Goal: Transaction & Acquisition: Purchase product/service

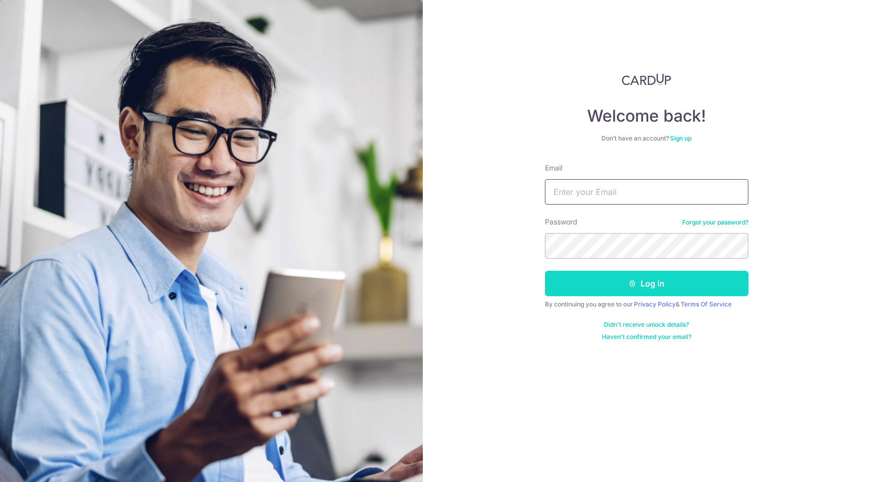
type input "[EMAIL_ADDRESS][DOMAIN_NAME]"
click at [616, 284] on button "Log in" at bounding box center [646, 283] width 203 height 25
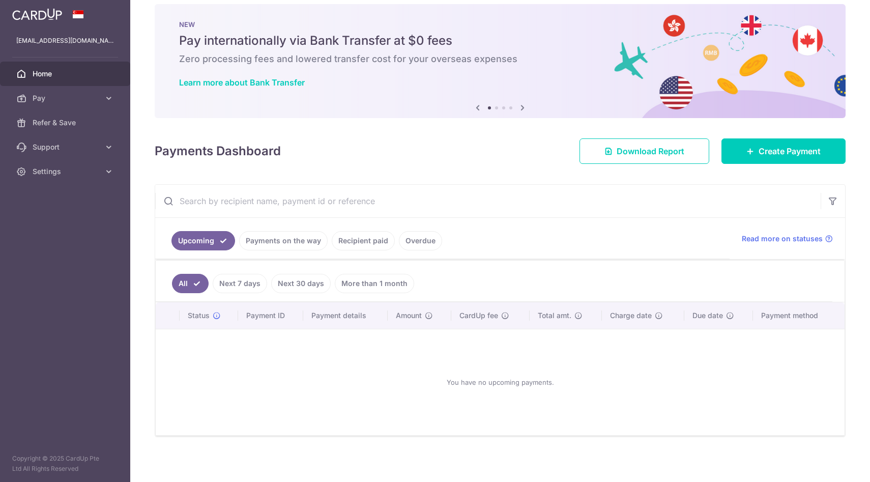
scroll to position [15, 0]
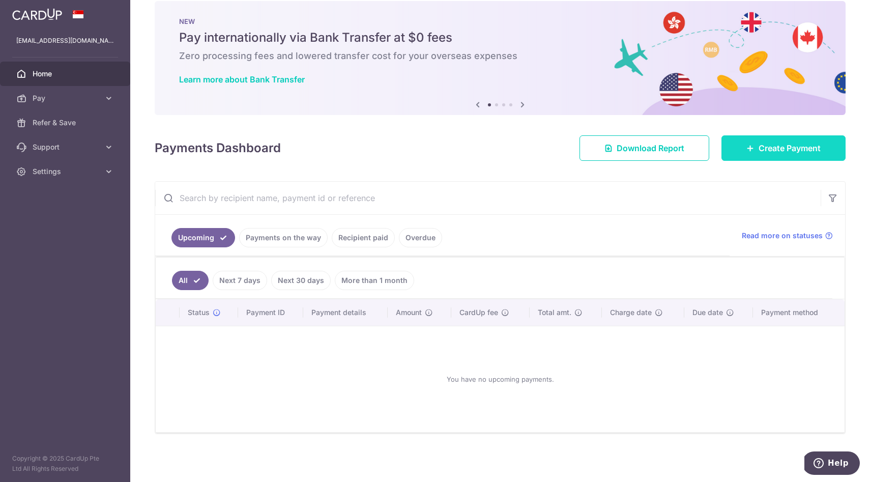
click at [768, 146] on span "Create Payment" at bounding box center [789, 148] width 62 height 12
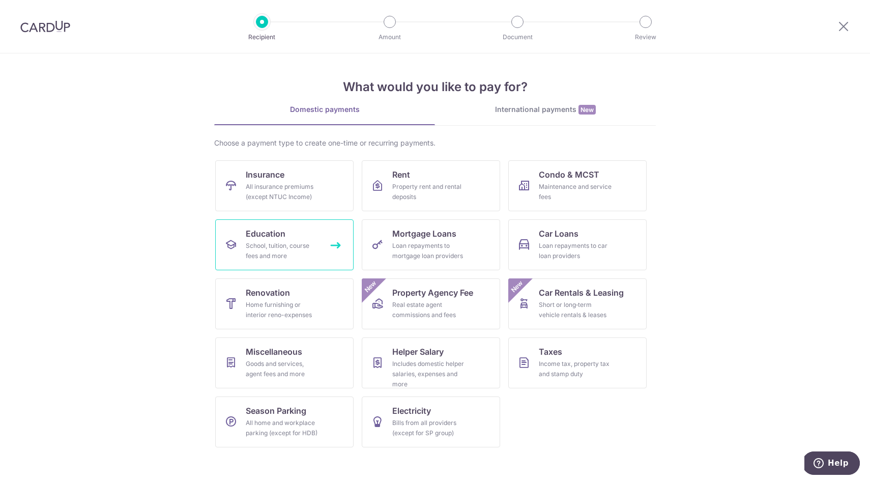
click at [320, 243] on link "Education School, tuition, course fees and more" at bounding box center [284, 244] width 138 height 51
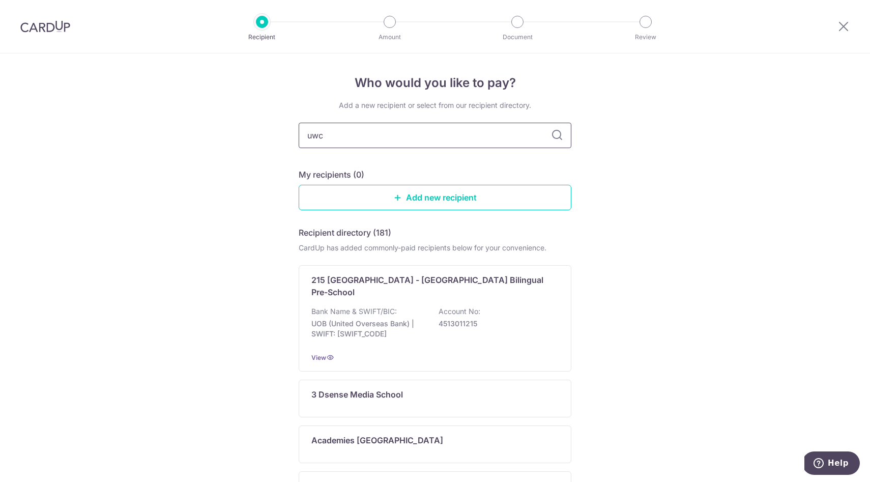
type input "uwcs"
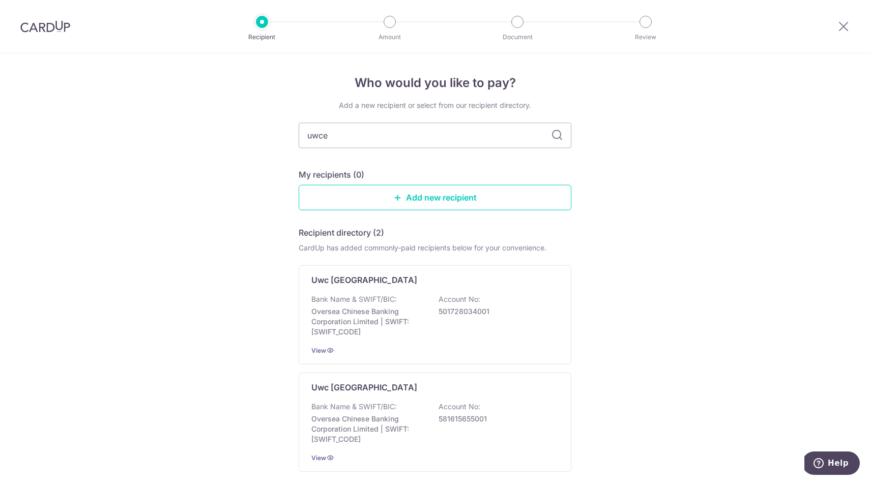
type input "uwcea"
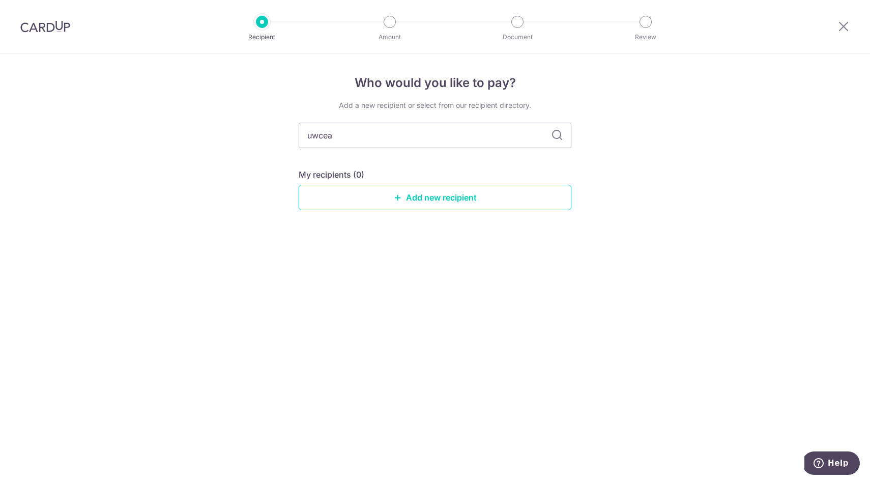
type input "uwce"
type input "uwc"
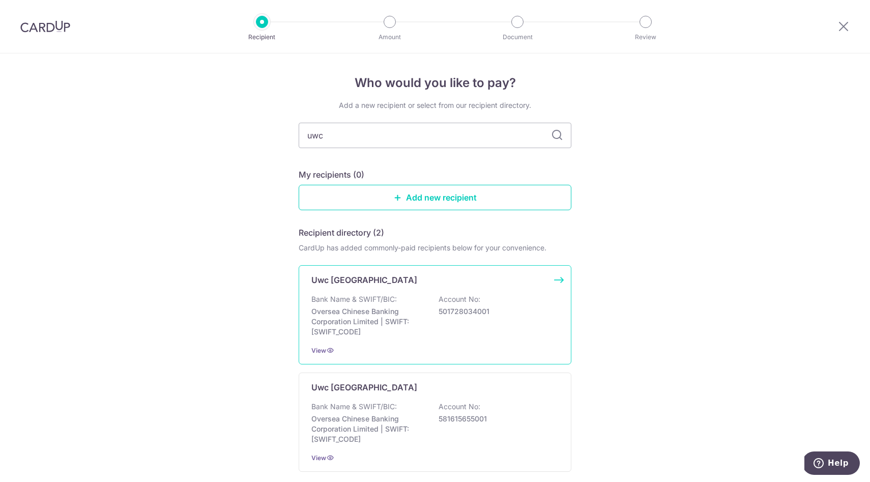
click at [376, 311] on p "Oversea Chinese Banking Corporation Limited | SWIFT: [SWIFT_CODE]" at bounding box center [368, 321] width 114 height 31
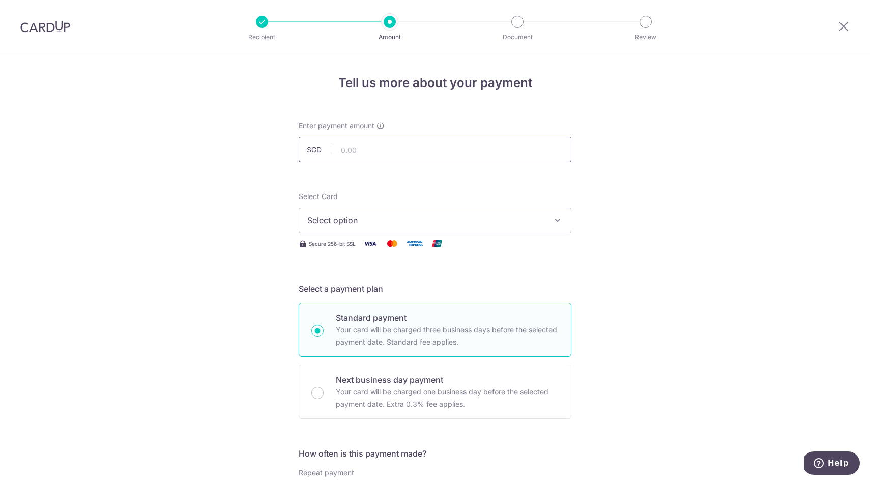
click at [367, 151] on input "text" at bounding box center [435, 149] width 273 height 25
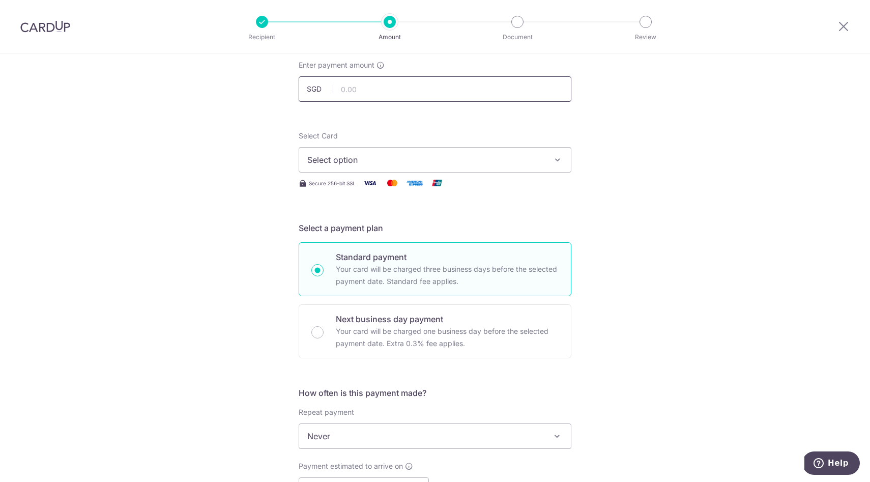
scroll to position [58, 0]
click at [506, 167] on span "Select option" at bounding box center [425, 162] width 237 height 12
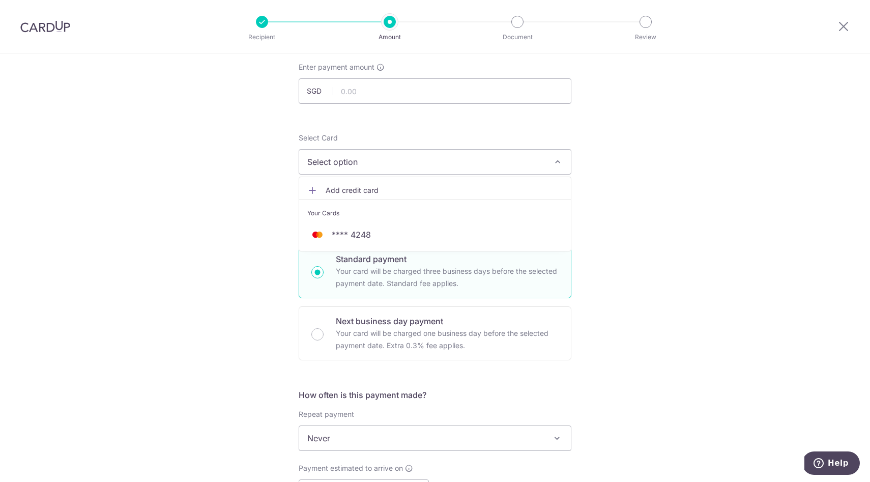
click at [366, 190] on span "Add credit card" at bounding box center [443, 190] width 237 height 10
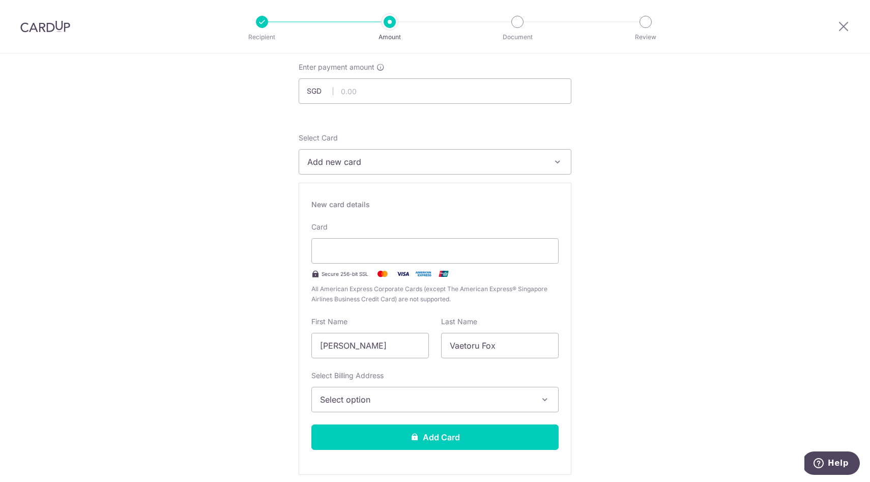
click at [364, 157] on span "Add new card" at bounding box center [425, 162] width 237 height 12
click at [362, 91] on input "text" at bounding box center [435, 90] width 273 height 25
type input "14,000.00"
click at [375, 163] on span "Add new card" at bounding box center [425, 162] width 237 height 12
click at [373, 161] on span "Add new card" at bounding box center [425, 162] width 237 height 12
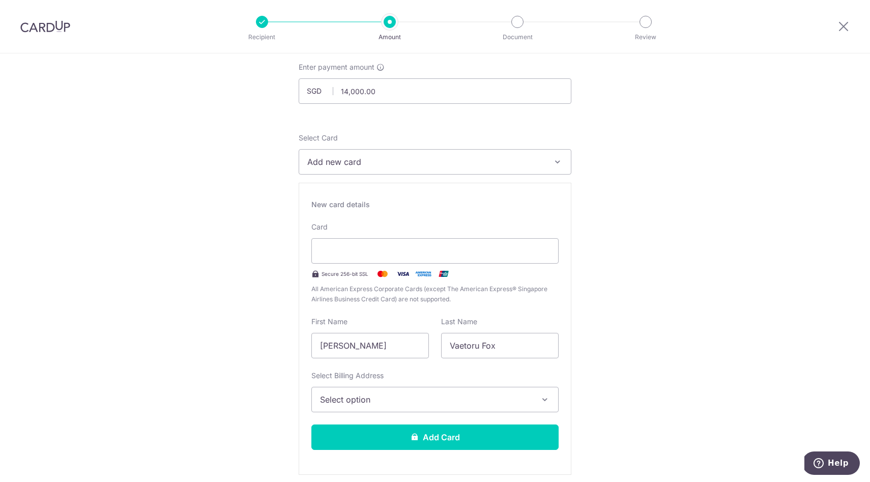
click at [435, 396] on span "Select option" at bounding box center [426, 399] width 212 height 12
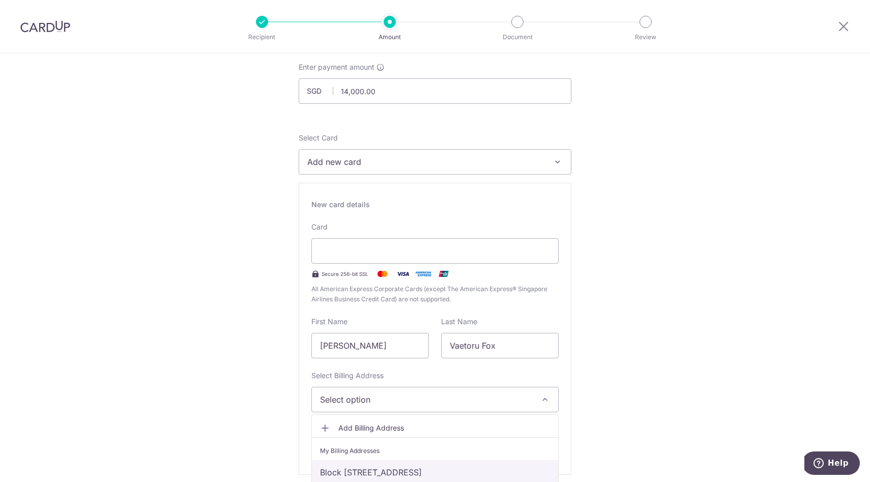
click at [433, 469] on link "Block 107 01-18 Jalan Hag Jebat, Block 107 01-18 Jalan Hag Jebat, Singapore, Si…" at bounding box center [435, 472] width 246 height 24
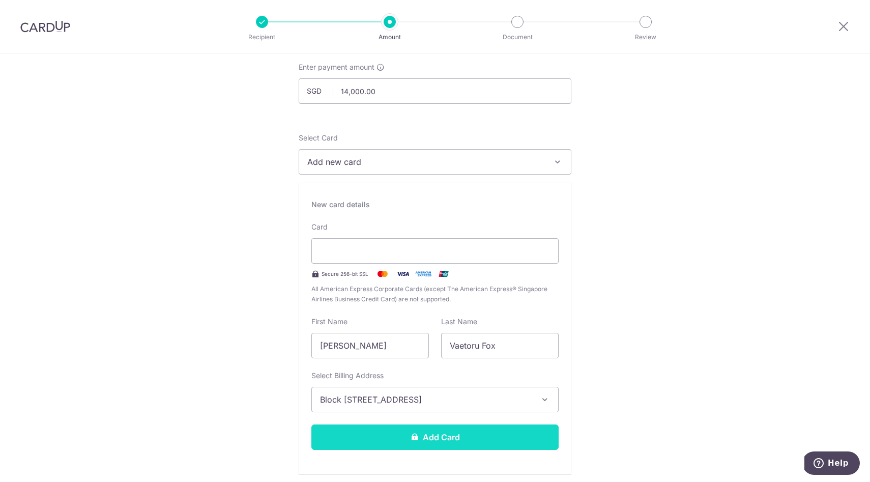
click at [432, 437] on button "Add Card" at bounding box center [434, 436] width 247 height 25
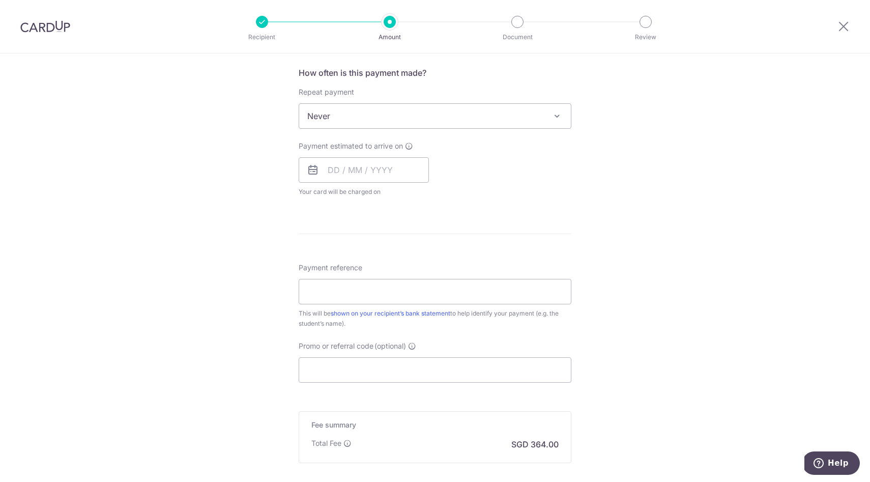
scroll to position [381, 0]
click at [495, 292] on input "Payment reference" at bounding box center [435, 290] width 273 height 25
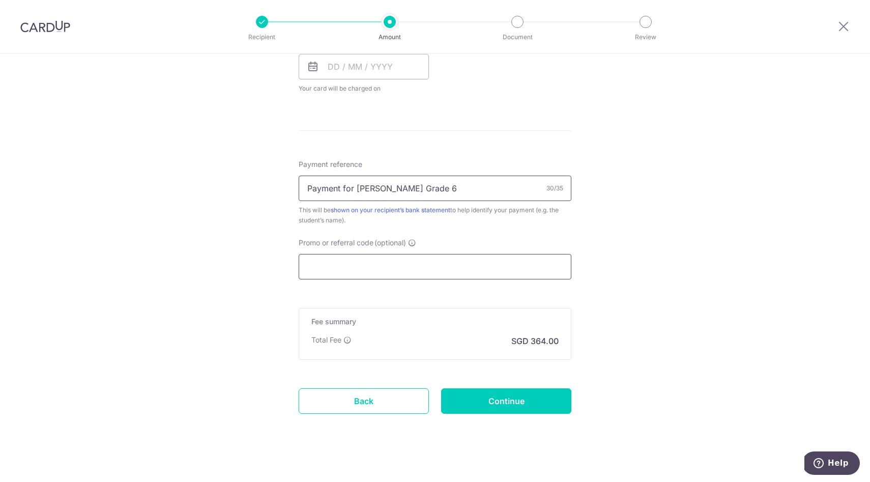
scroll to position [484, 0]
type input "Payment for Mikaea Fox Grade 6"
click at [487, 397] on input "Continue" at bounding box center [506, 400] width 130 height 25
type input "Create Schedule"
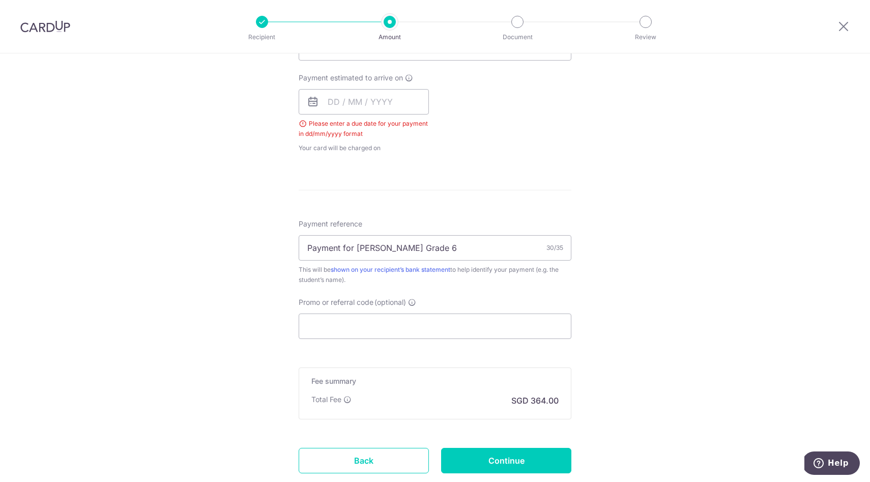
scroll to position [443, 0]
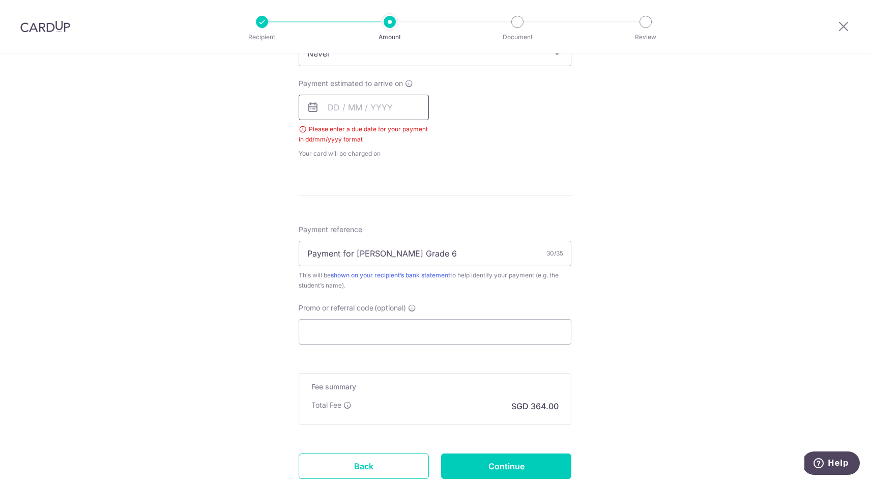
click at [332, 106] on input "text" at bounding box center [364, 107] width 130 height 25
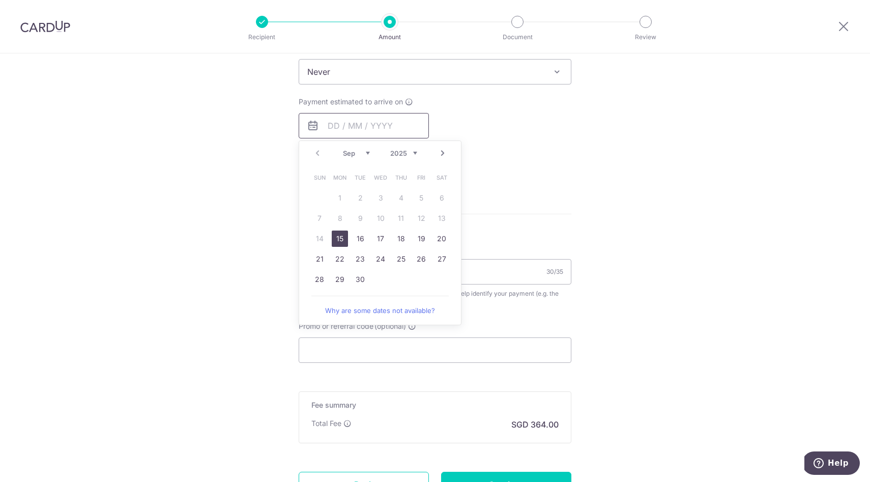
scroll to position [417, 0]
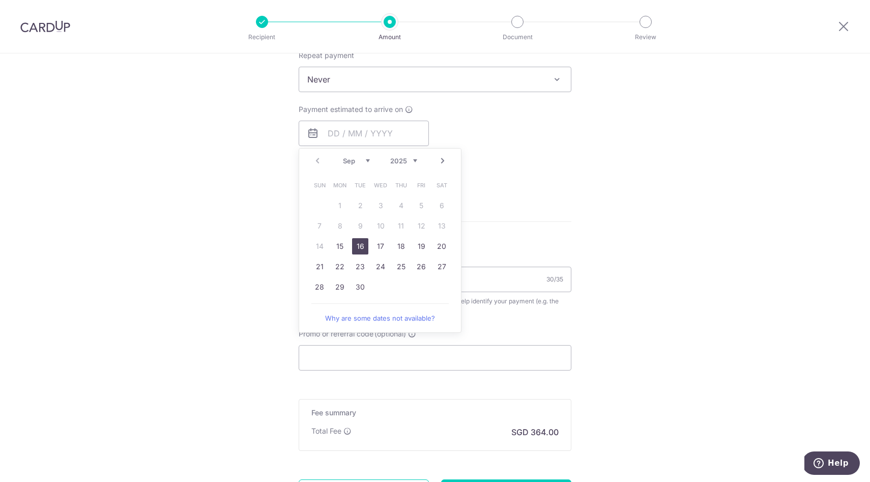
click at [362, 245] on link "16" at bounding box center [360, 246] width 16 height 16
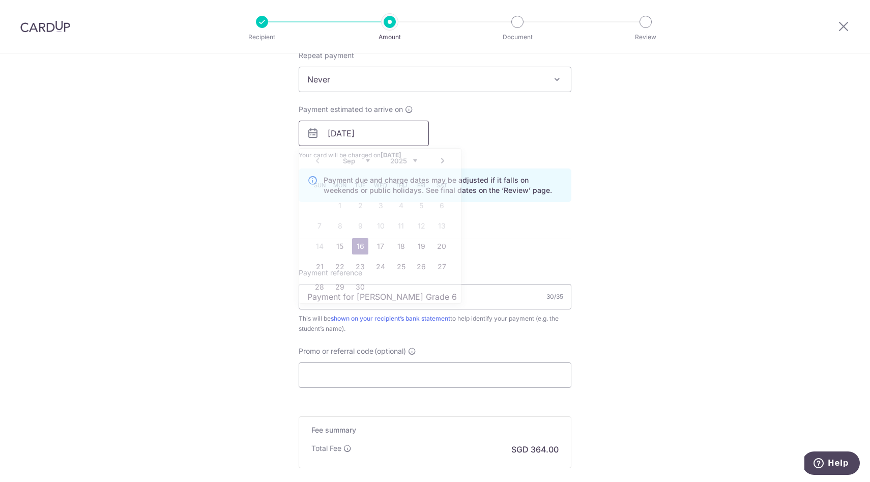
click at [378, 135] on input "[DATE]" at bounding box center [364, 133] width 130 height 25
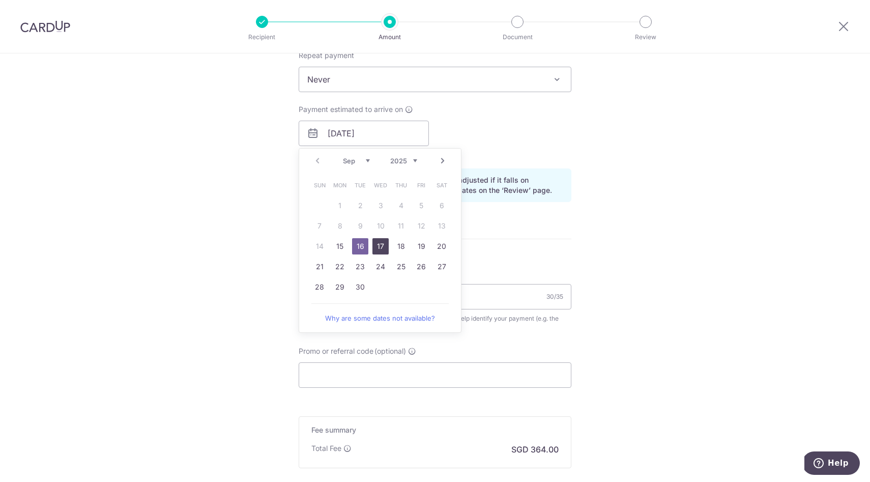
click at [379, 247] on link "17" at bounding box center [380, 246] width 16 height 16
type input "[DATE]"
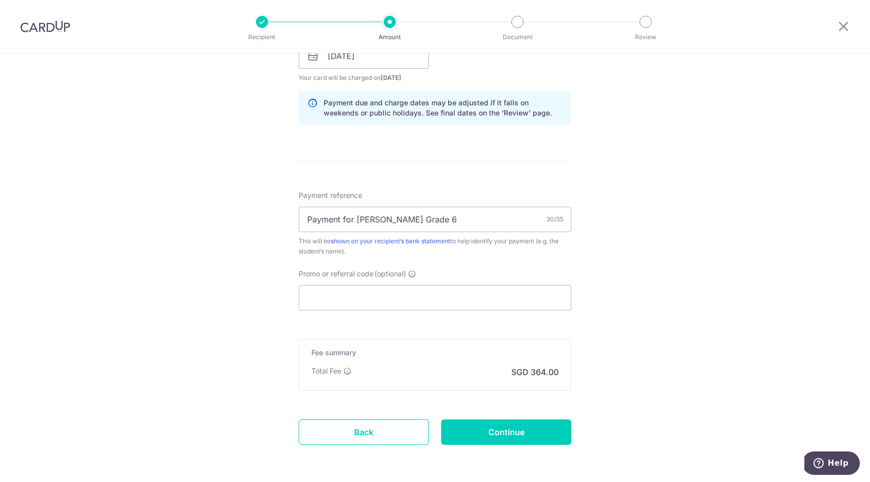
scroll to position [498, 0]
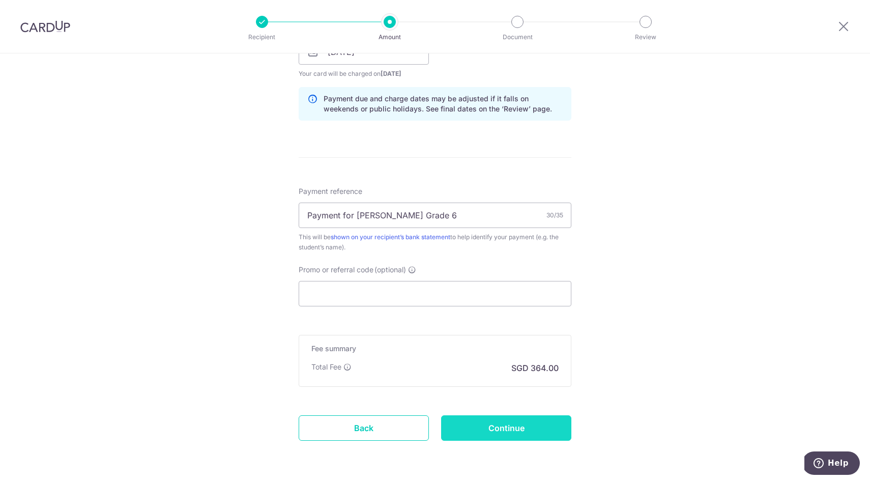
click at [482, 426] on input "Continue" at bounding box center [506, 427] width 130 height 25
type input "Create Schedule"
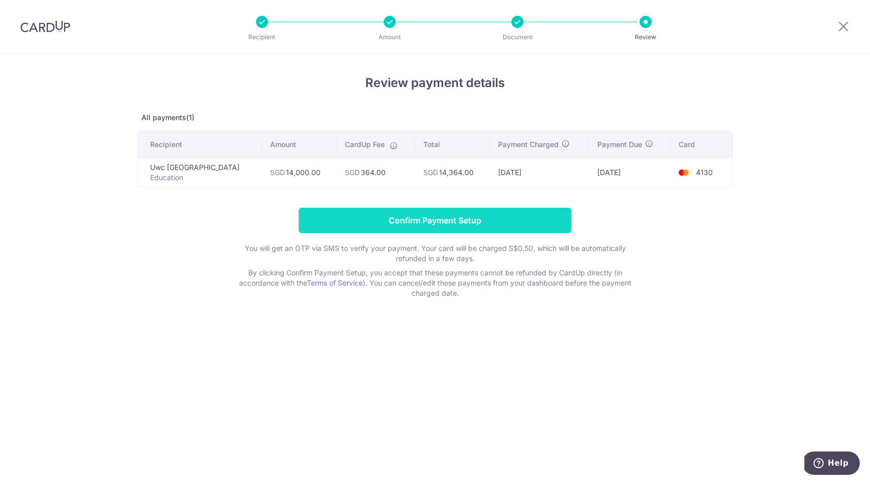
click at [451, 221] on input "Confirm Payment Setup" at bounding box center [435, 220] width 273 height 25
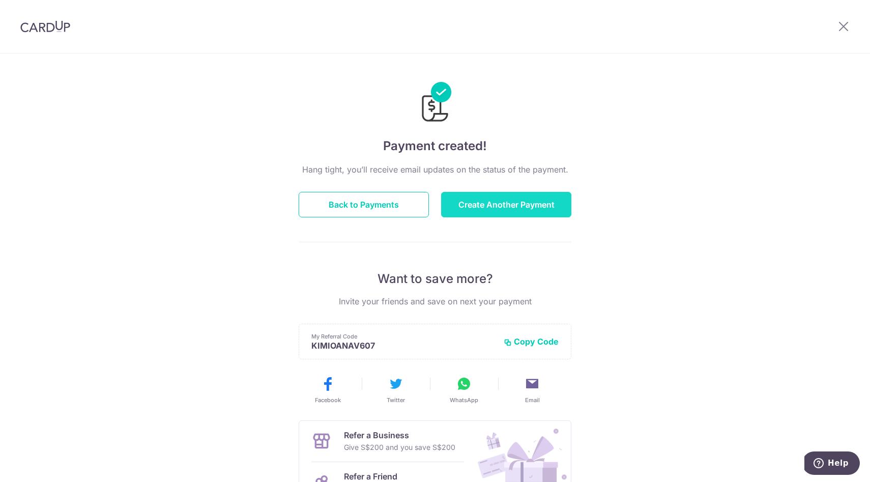
click at [501, 205] on button "Create Another Payment" at bounding box center [506, 204] width 130 height 25
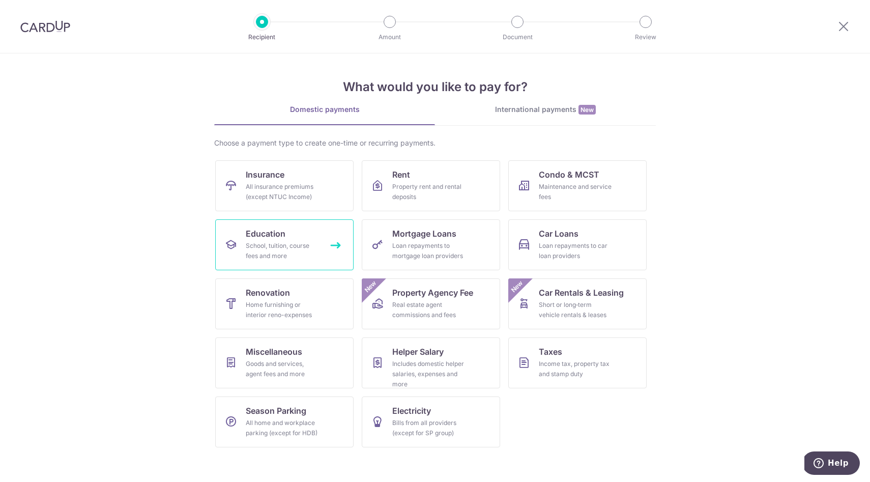
click at [280, 240] on link "Education School, tuition, course fees and more" at bounding box center [284, 244] width 138 height 51
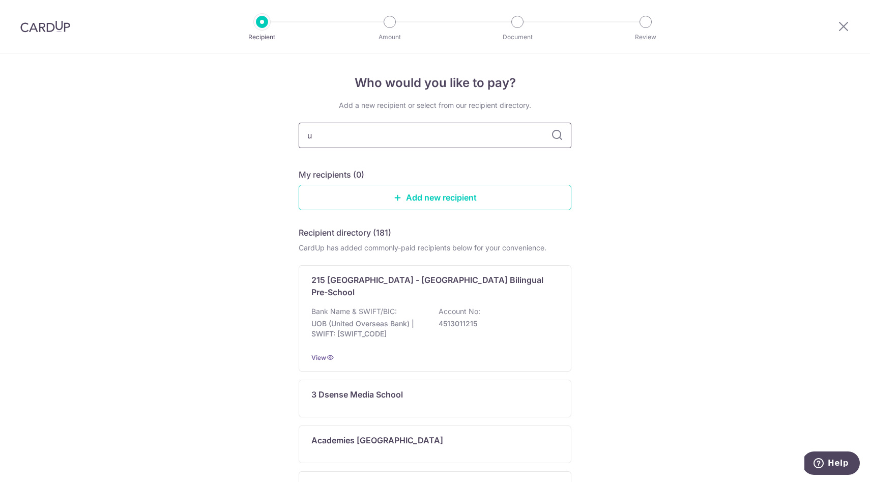
type input "uw"
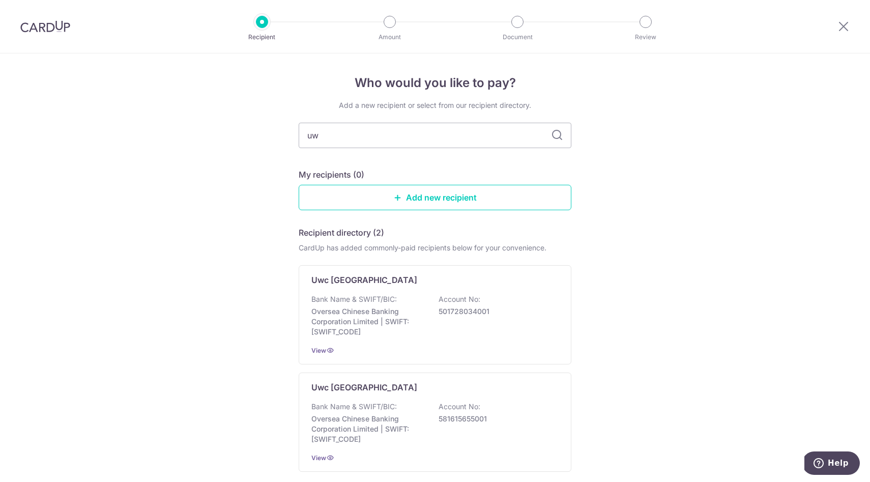
type input "uwc"
click at [383, 303] on p "Bank Name & SWIFT/BIC:" at bounding box center [353, 299] width 85 height 10
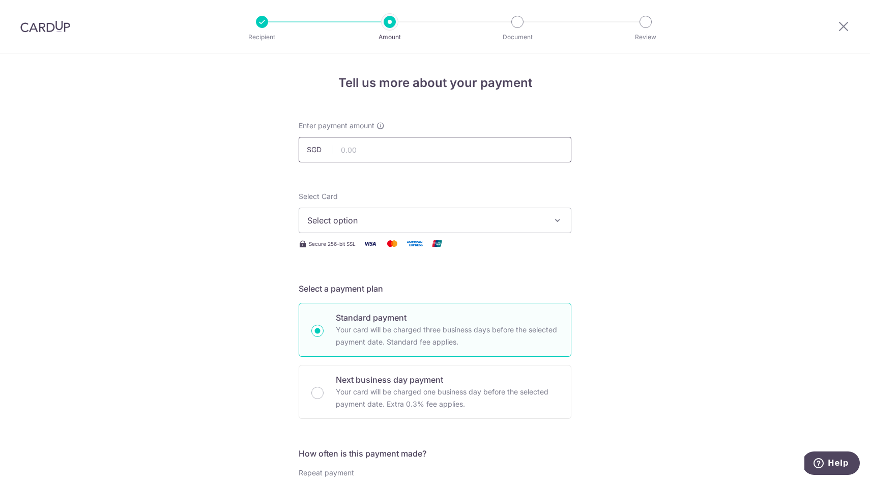
click at [373, 149] on input "text" at bounding box center [435, 149] width 273 height 25
type input "2,829.00"
click at [382, 215] on span "Select option" at bounding box center [425, 220] width 237 height 12
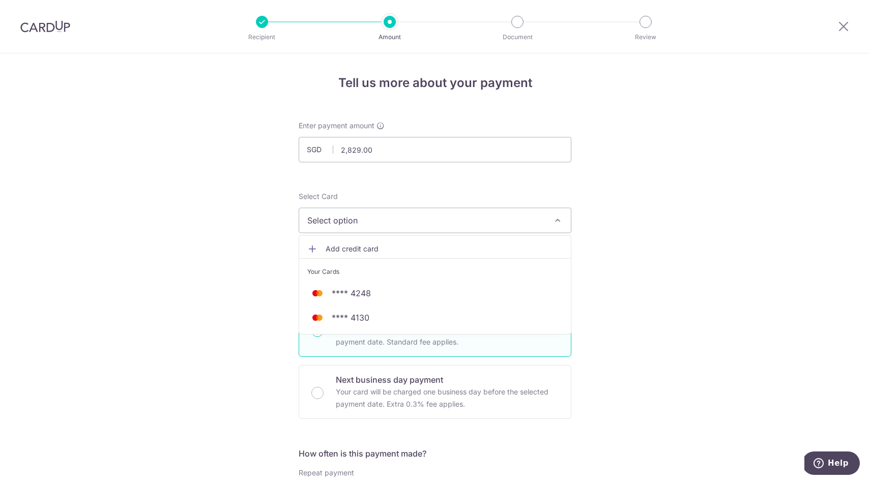
click at [358, 245] on span "Add credit card" at bounding box center [443, 249] width 237 height 10
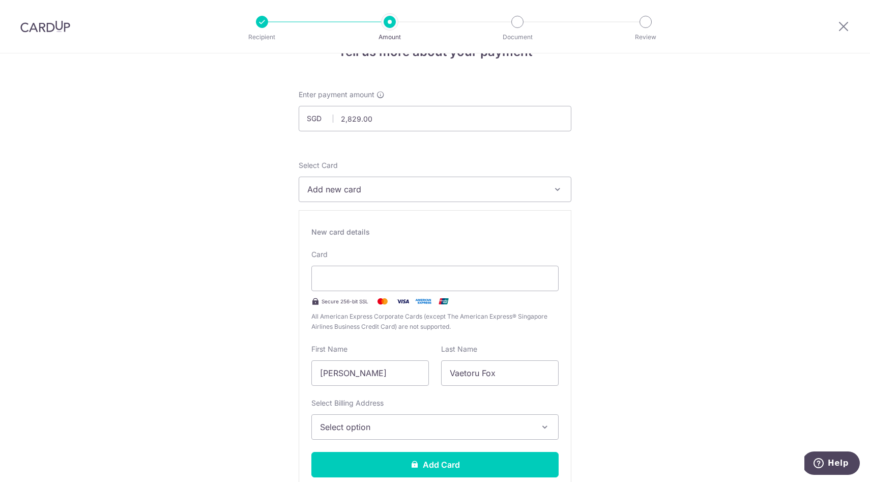
scroll to position [37, 0]
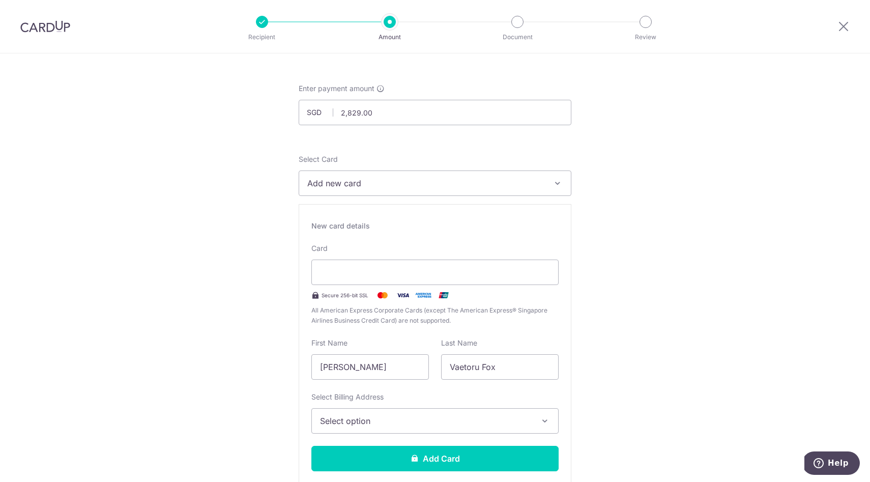
click at [438, 416] on span "Select option" at bounding box center [426, 420] width 212 height 12
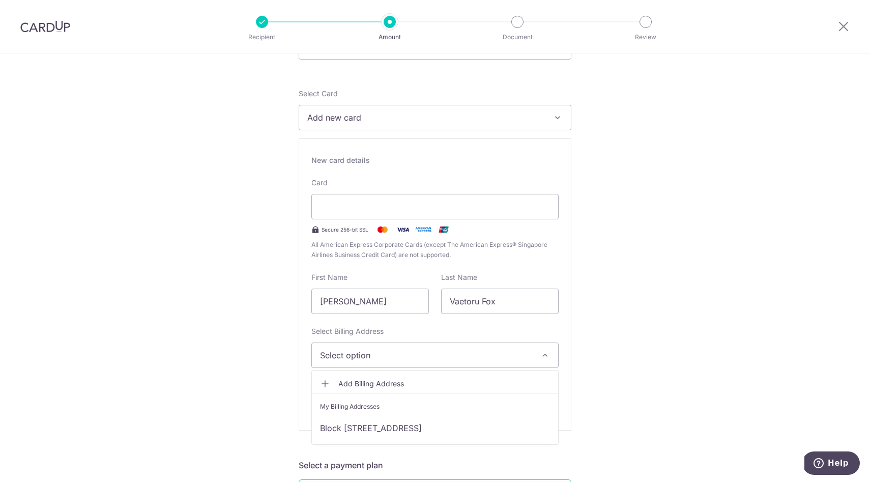
scroll to position [108, 0]
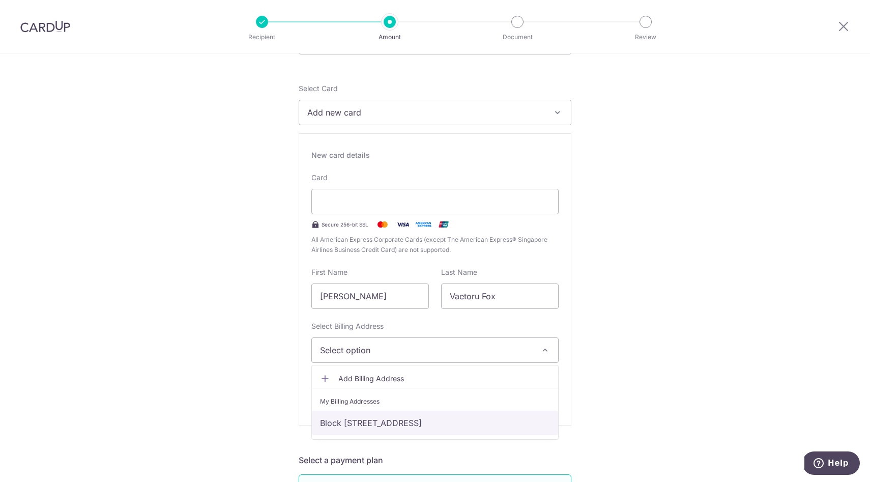
click at [437, 416] on link "Block 107 01-18 Jalan Hag Jebat, Block 107 01-18 Jalan Hag Jebat, Singapore, Si…" at bounding box center [435, 422] width 246 height 24
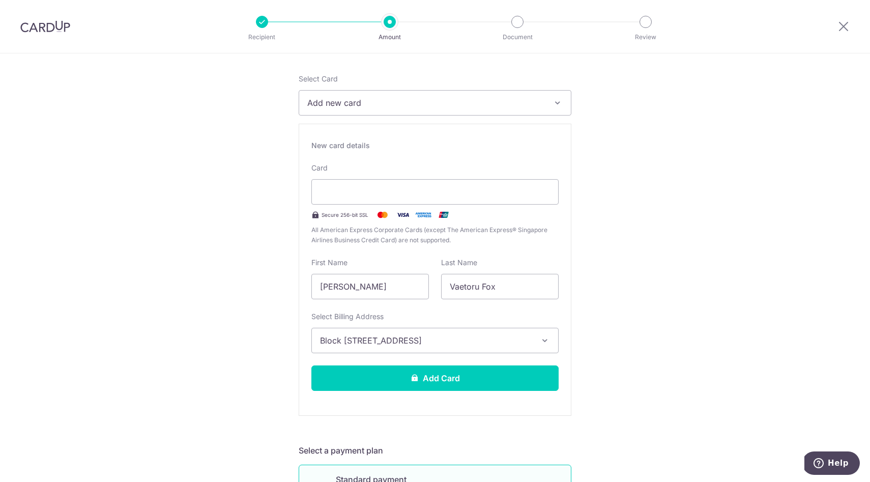
scroll to position [119, 0]
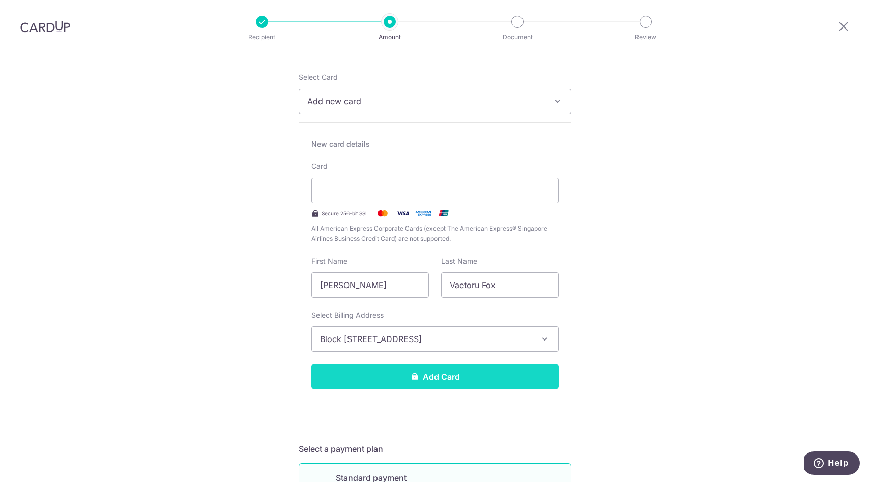
click at [437, 375] on button "Add Card" at bounding box center [434, 376] width 247 height 25
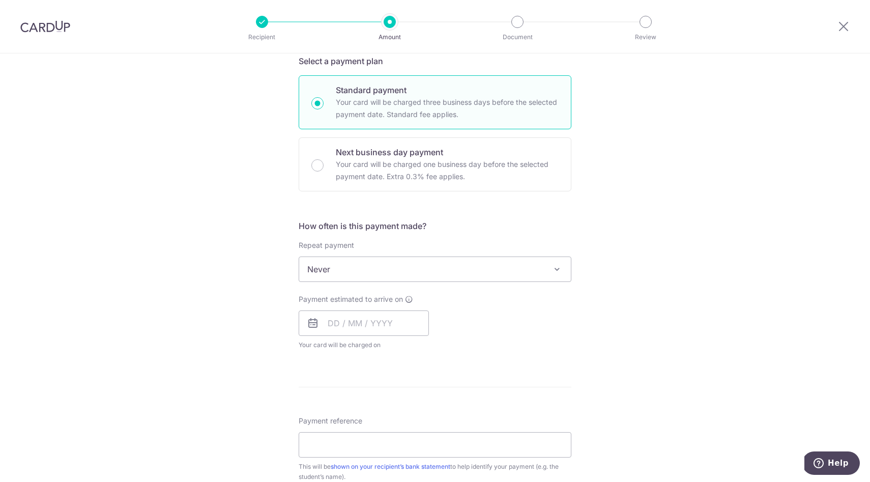
scroll to position [257, 0]
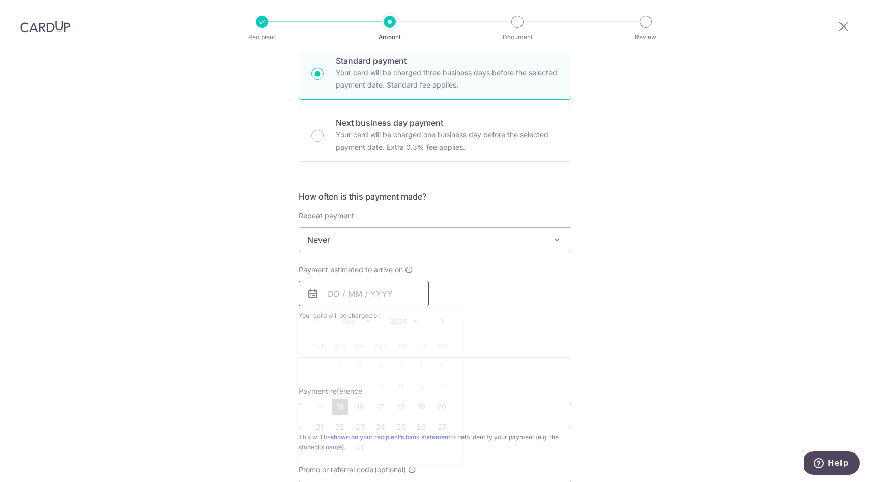
click at [336, 293] on input "text" at bounding box center [364, 293] width 130 height 25
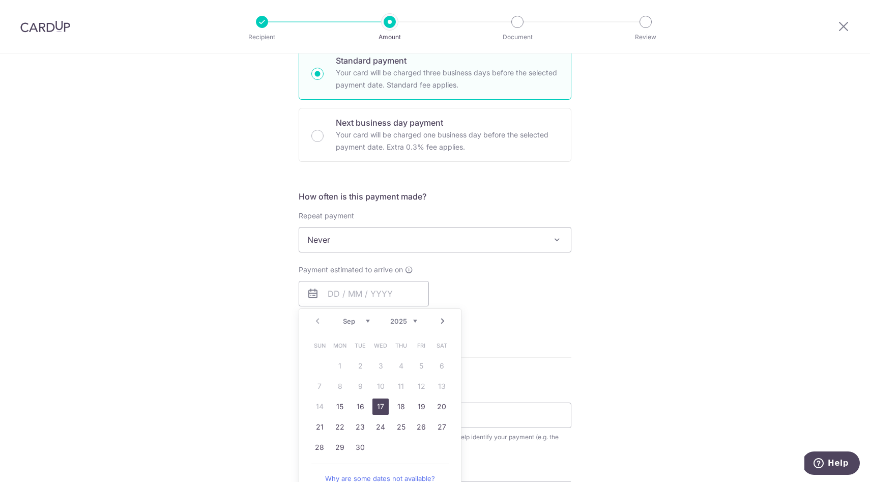
click at [383, 405] on link "17" at bounding box center [380, 406] width 16 height 16
type input "[DATE]"
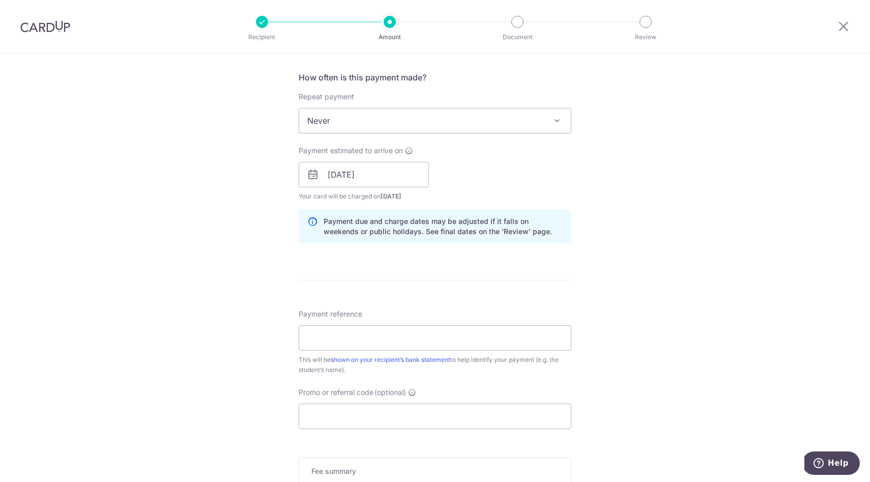
scroll to position [385, 0]
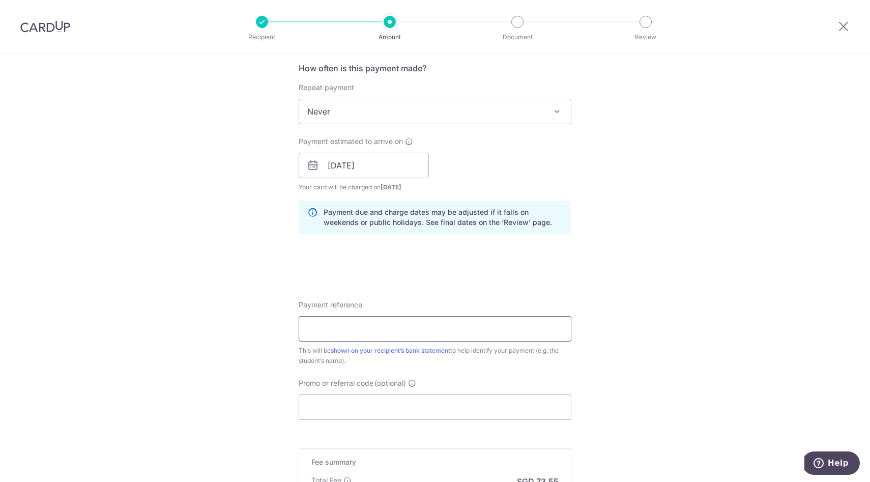
click at [414, 329] on input "Payment reference" at bounding box center [435, 328] width 273 height 25
type input "Payment for Mikaea Fox Grade 6"
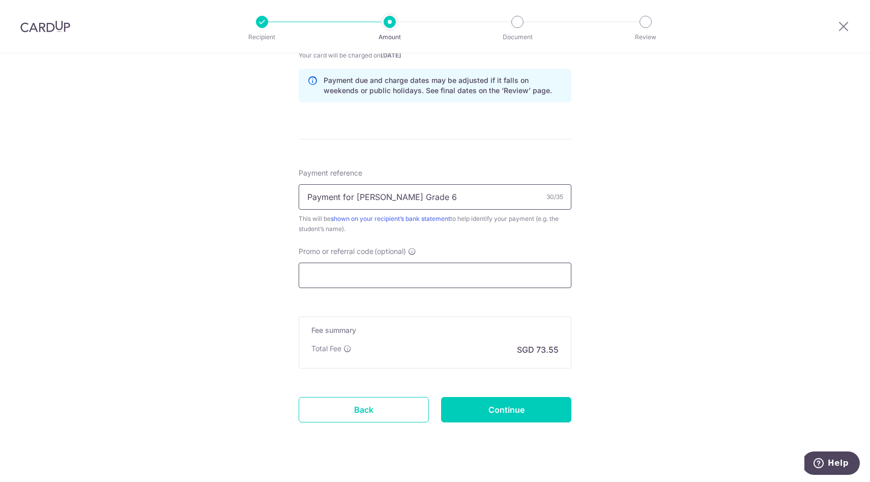
scroll to position [524, 0]
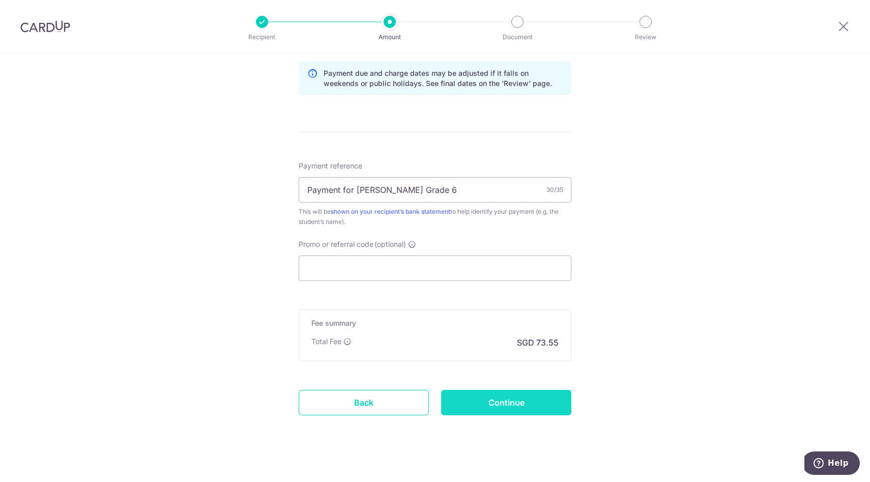
click at [480, 405] on input "Continue" at bounding box center [506, 402] width 130 height 25
type input "Create Schedule"
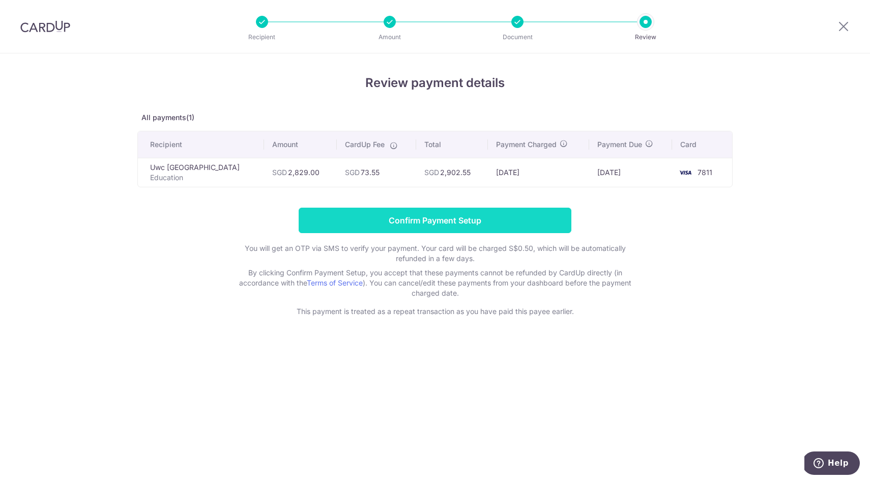
click at [469, 223] on input "Confirm Payment Setup" at bounding box center [435, 220] width 273 height 25
